Goal: Task Accomplishment & Management: Manage account settings

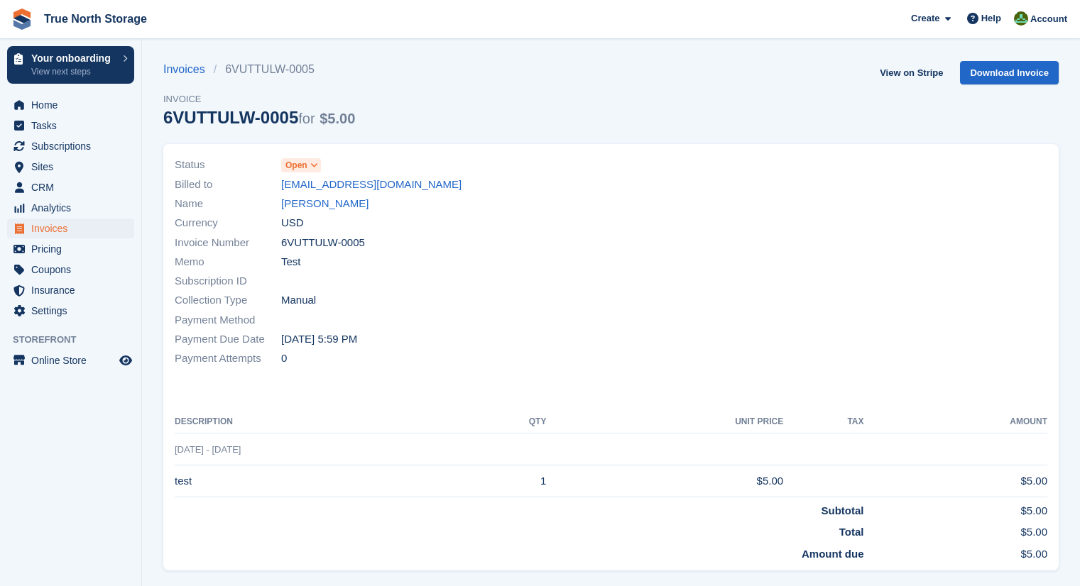
scroll to position [26, 0]
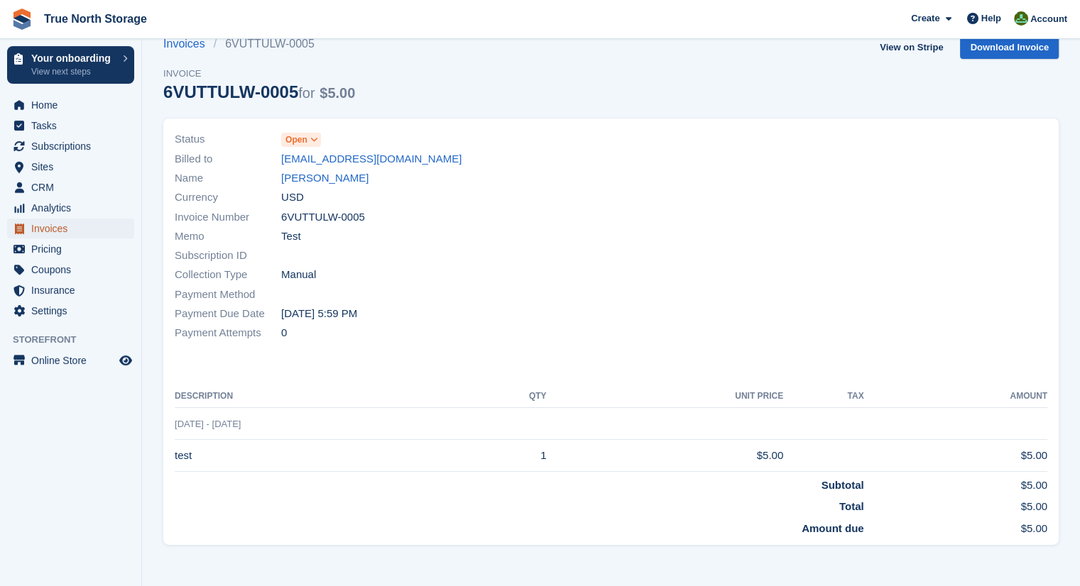
click at [66, 228] on span "Invoices" at bounding box center [73, 229] width 85 height 20
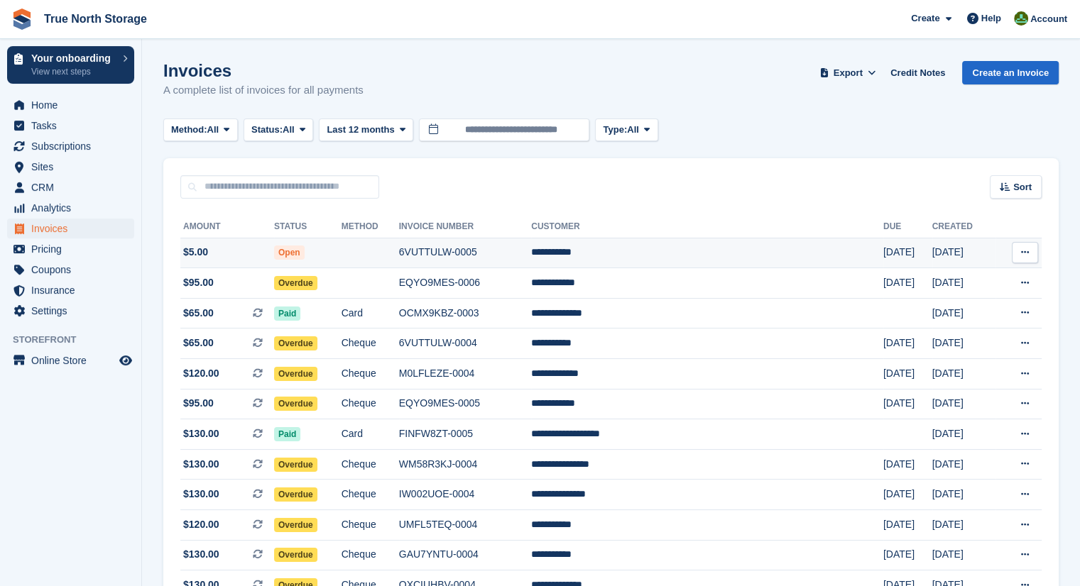
click at [305, 257] on span "Open" at bounding box center [289, 253] width 31 height 14
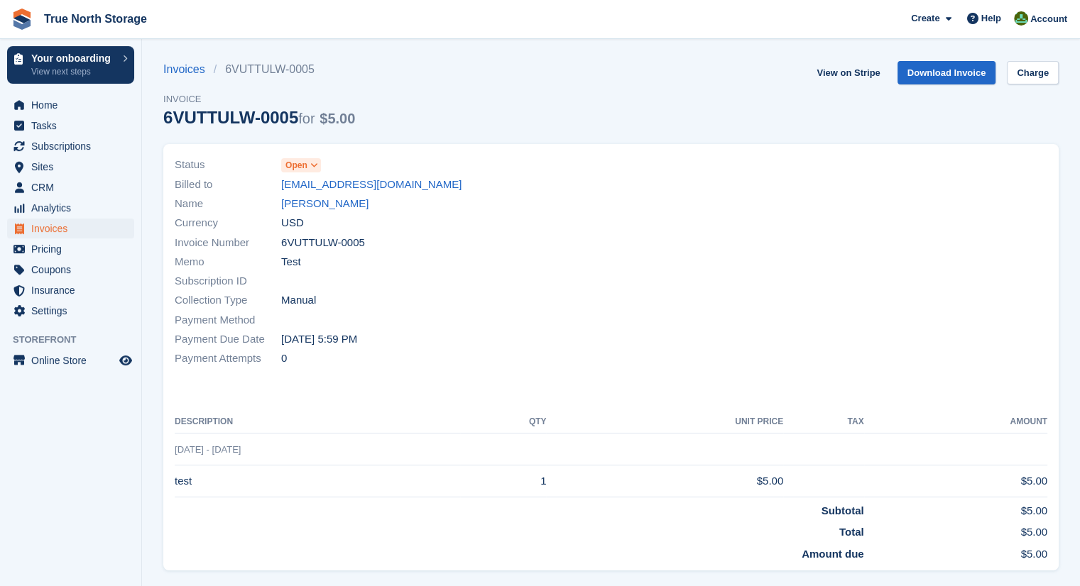
click at [305, 163] on span "Open" at bounding box center [296, 165] width 22 height 13
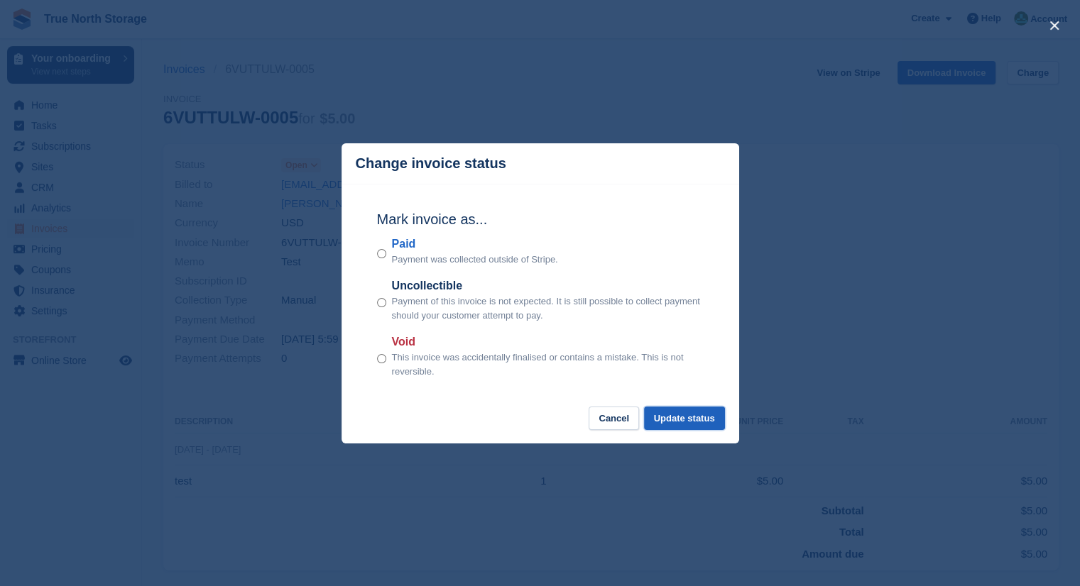
click at [687, 419] on button "Update status" at bounding box center [684, 418] width 81 height 23
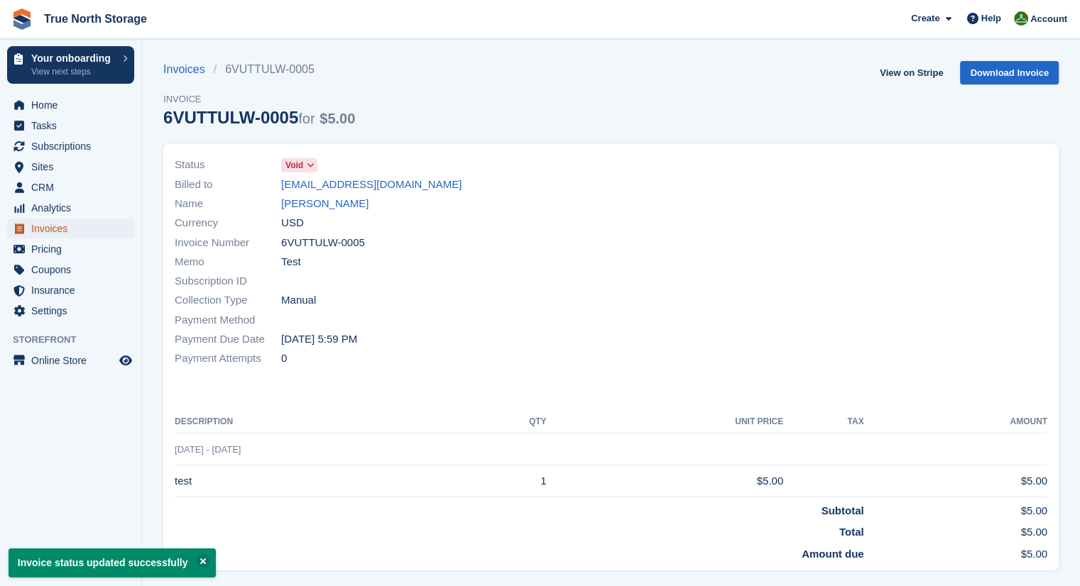
click at [65, 227] on span "Invoices" at bounding box center [73, 229] width 85 height 20
